Goal: Transaction & Acquisition: Purchase product/service

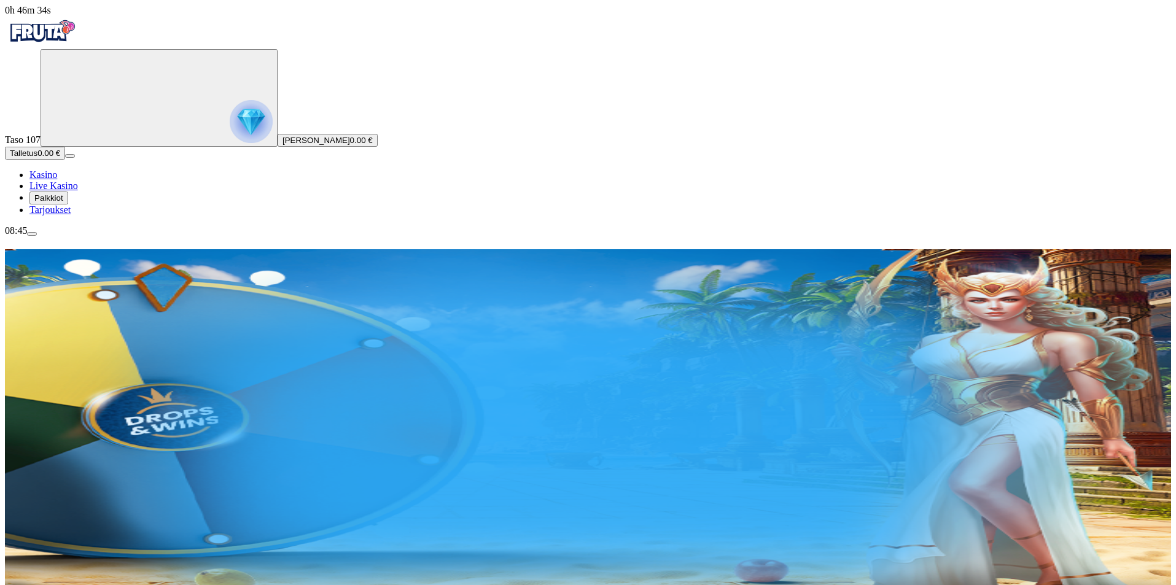
click at [37, 158] on span "Talletus" at bounding box center [24, 153] width 28 height 9
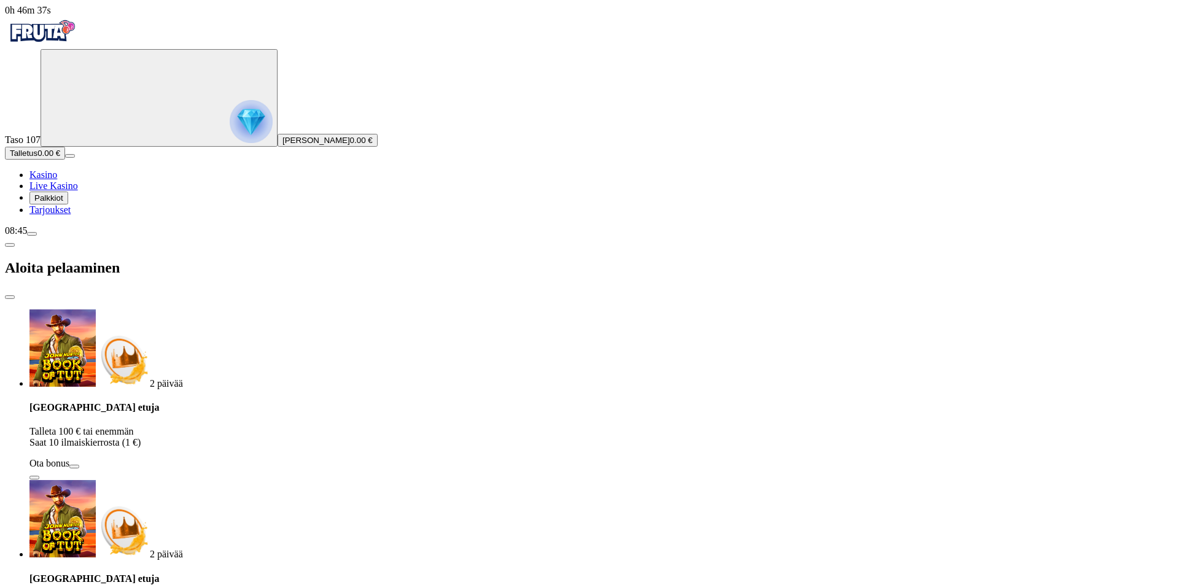
drag, startPoint x: 178, startPoint y: 284, endPoint x: 131, endPoint y: 280, distance: 46.9
click at [131, 280] on div "0h 46m 37s Taso 107 [PERSON_NAME] 0.00 € Talletus 0.00 € Kasino Live Kasino Pal…" at bounding box center [590, 511] width 1170 height 1013
type input "**"
